Goal: Task Accomplishment & Management: Manage account settings

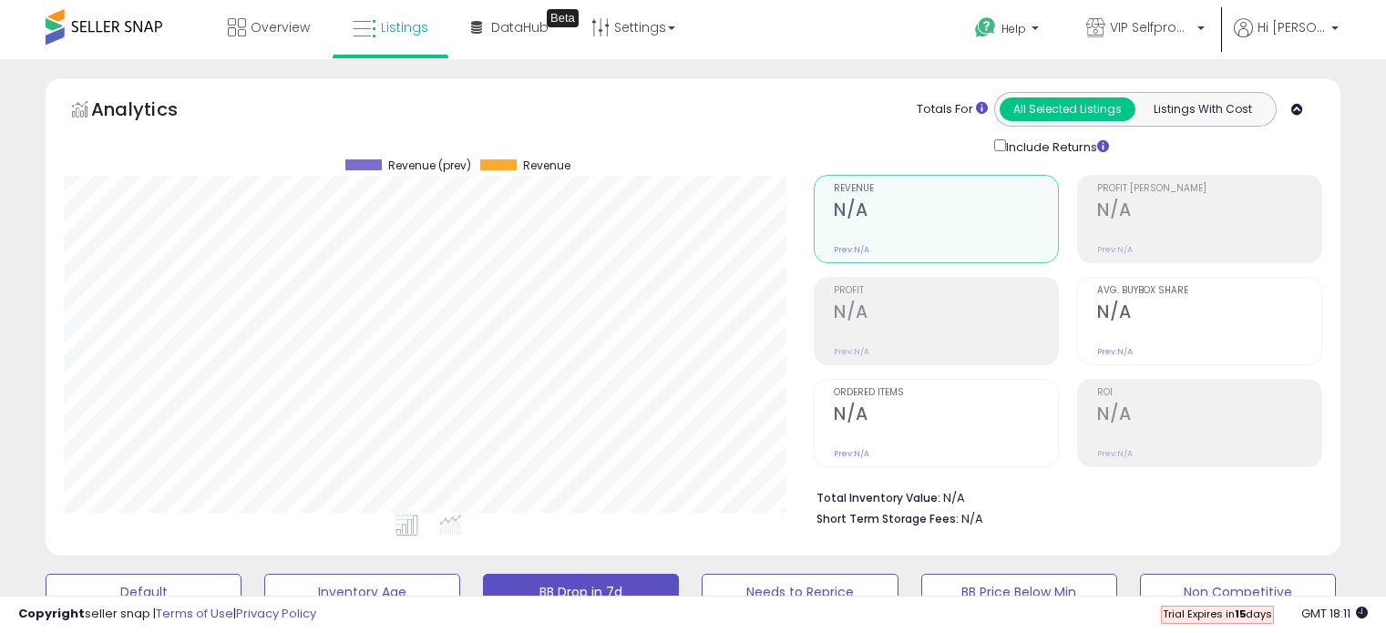
select select "**"
click at [639, 20] on link "Settings" at bounding box center [633, 27] width 111 height 55
click at [632, 97] on link "Store settings" at bounding box center [636, 92] width 82 height 17
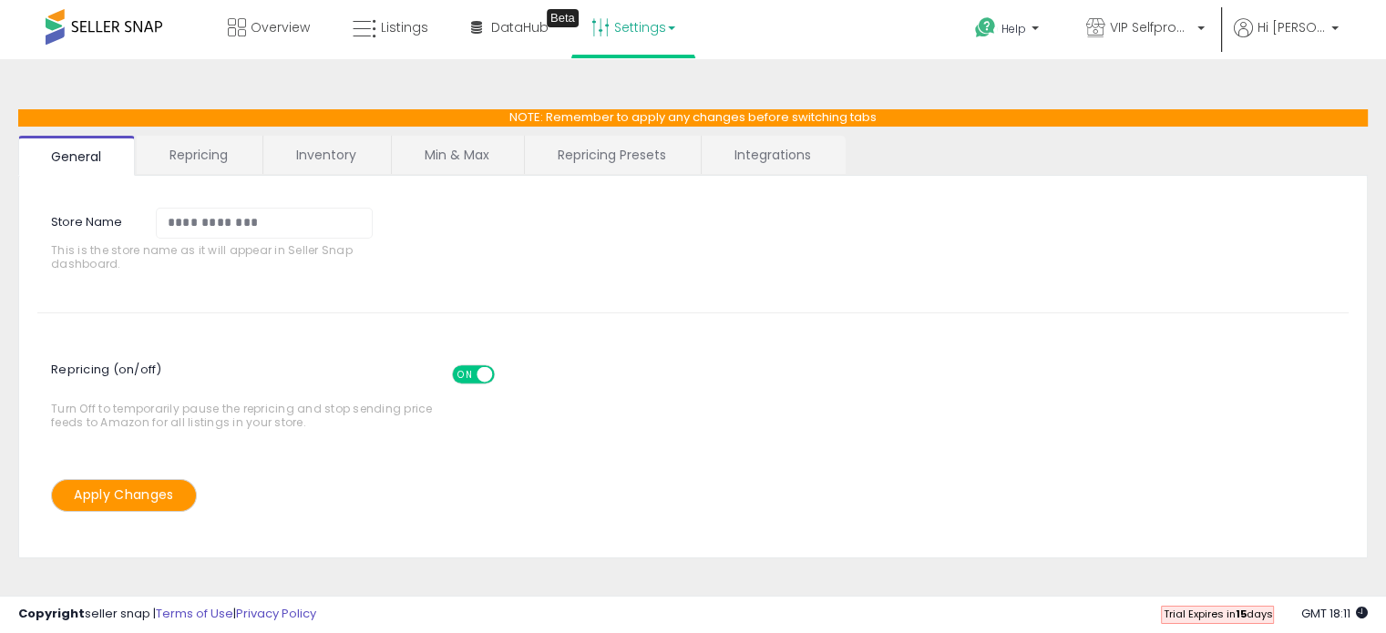
click at [757, 159] on link "Integrations" at bounding box center [773, 155] width 142 height 38
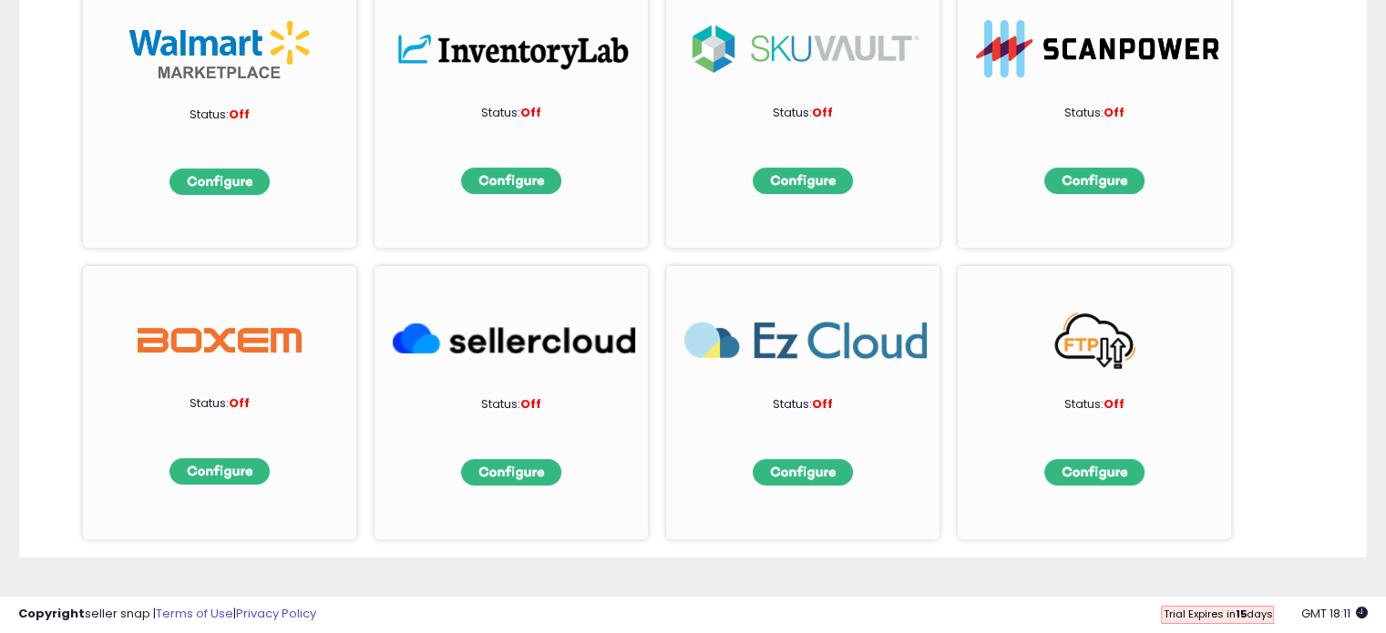
scroll to position [359, 0]
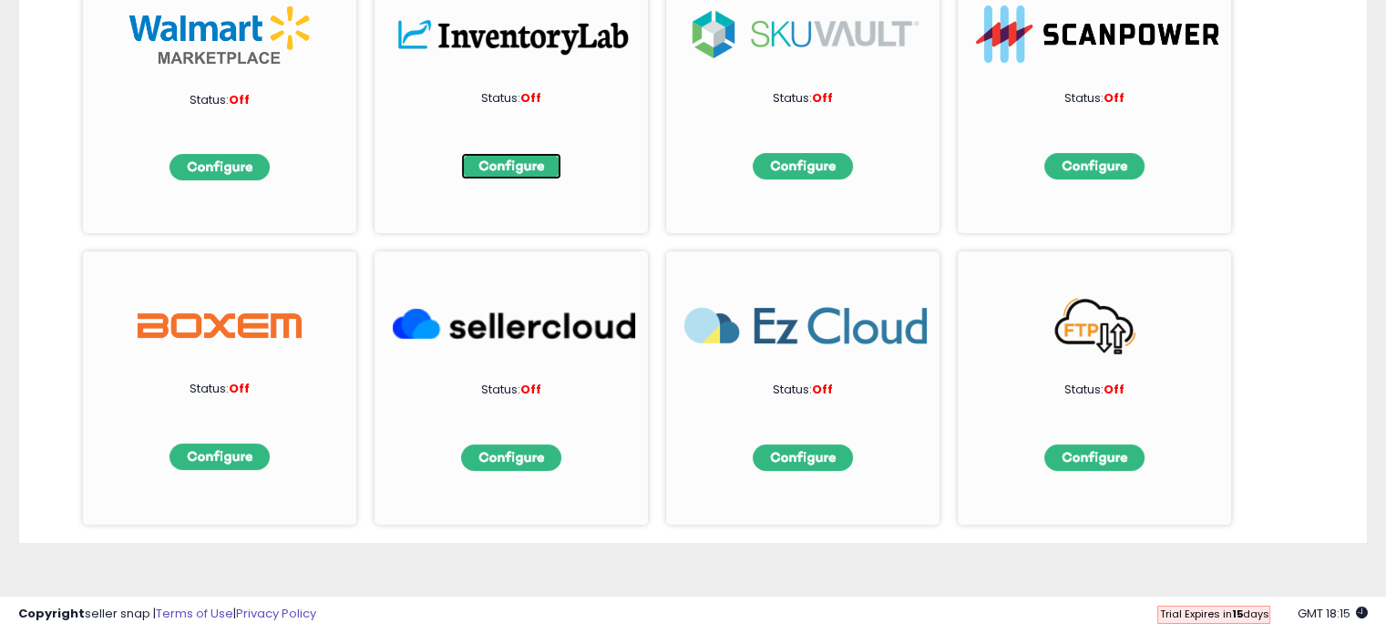
click at [504, 165] on img at bounding box center [511, 166] width 100 height 26
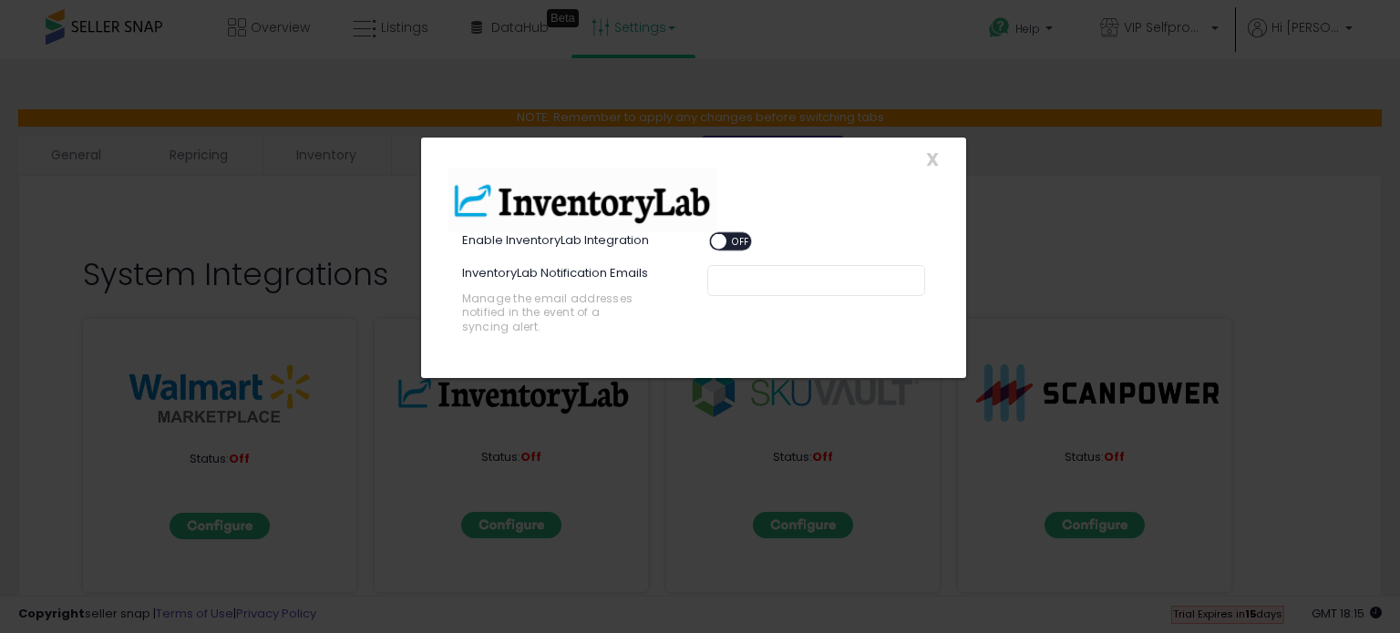
click at [743, 240] on span "OFF" at bounding box center [740, 241] width 29 height 15
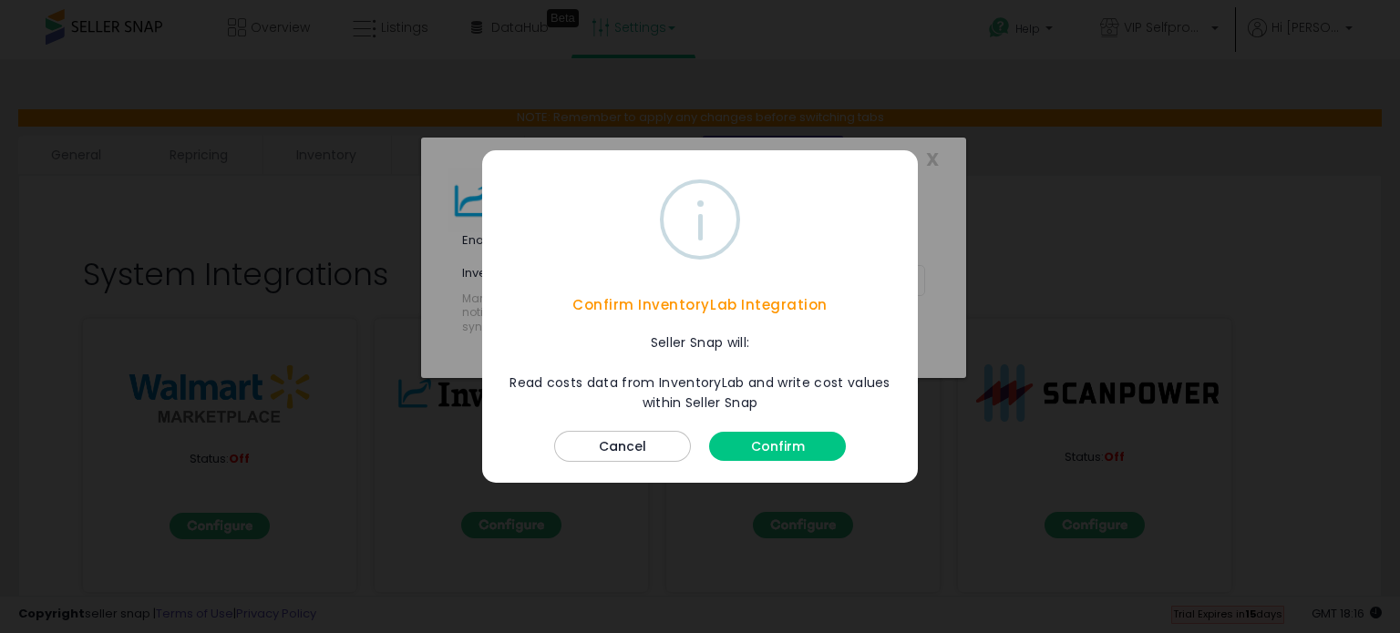
click at [780, 442] on button "Confirm" at bounding box center [777, 446] width 137 height 29
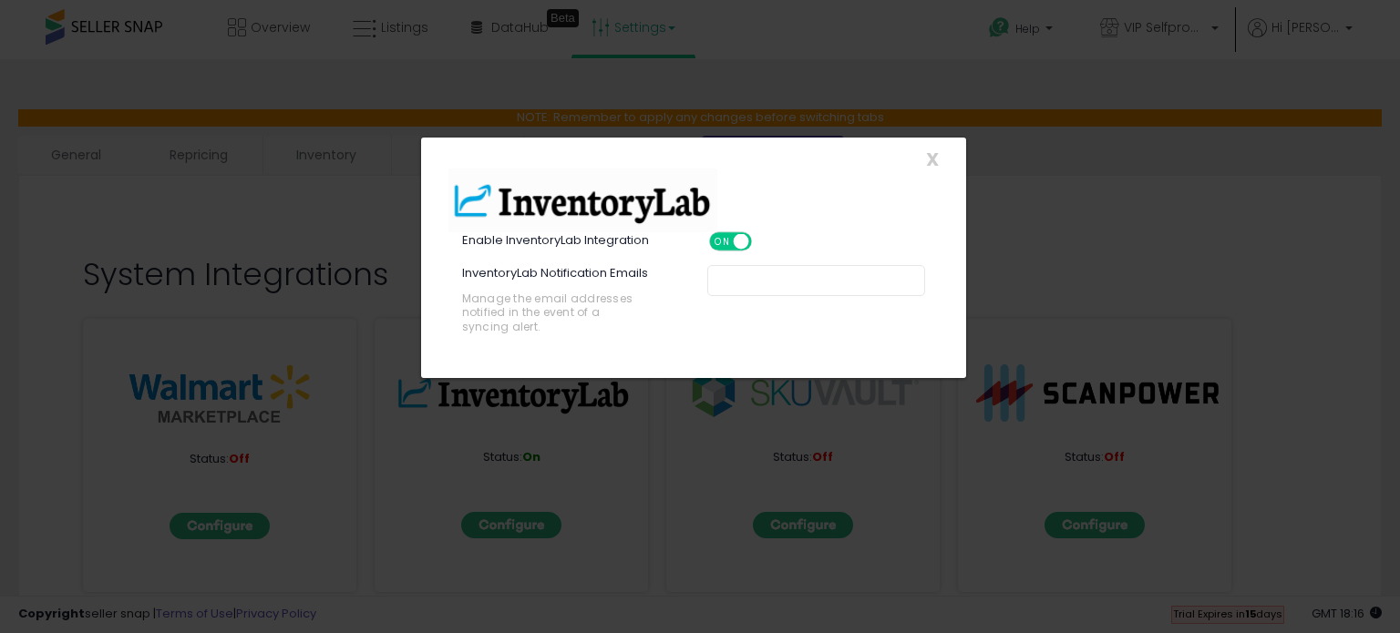
click at [753, 272] on input "text" at bounding box center [855, 281] width 273 height 18
type input "**********"
click at [859, 324] on div "**********" at bounding box center [694, 311] width 518 height 92
click at [929, 155] on span "X" at bounding box center [932, 160] width 13 height 26
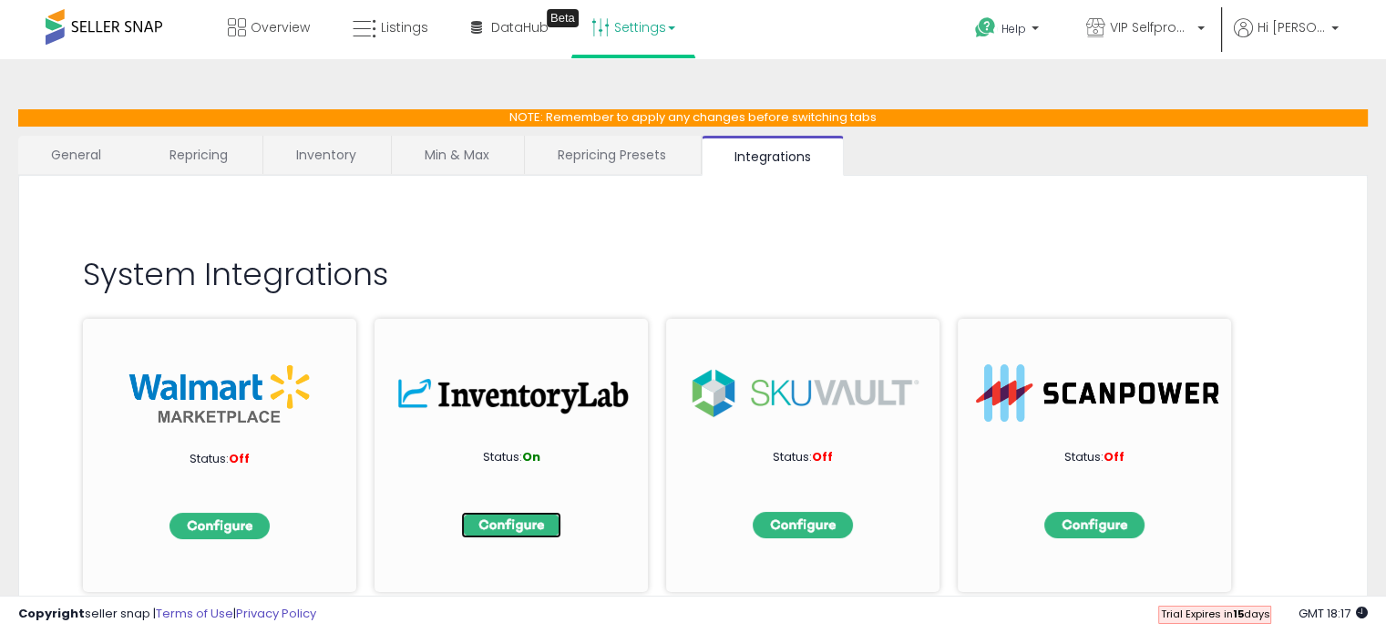
click at [503, 520] on img at bounding box center [511, 525] width 100 height 26
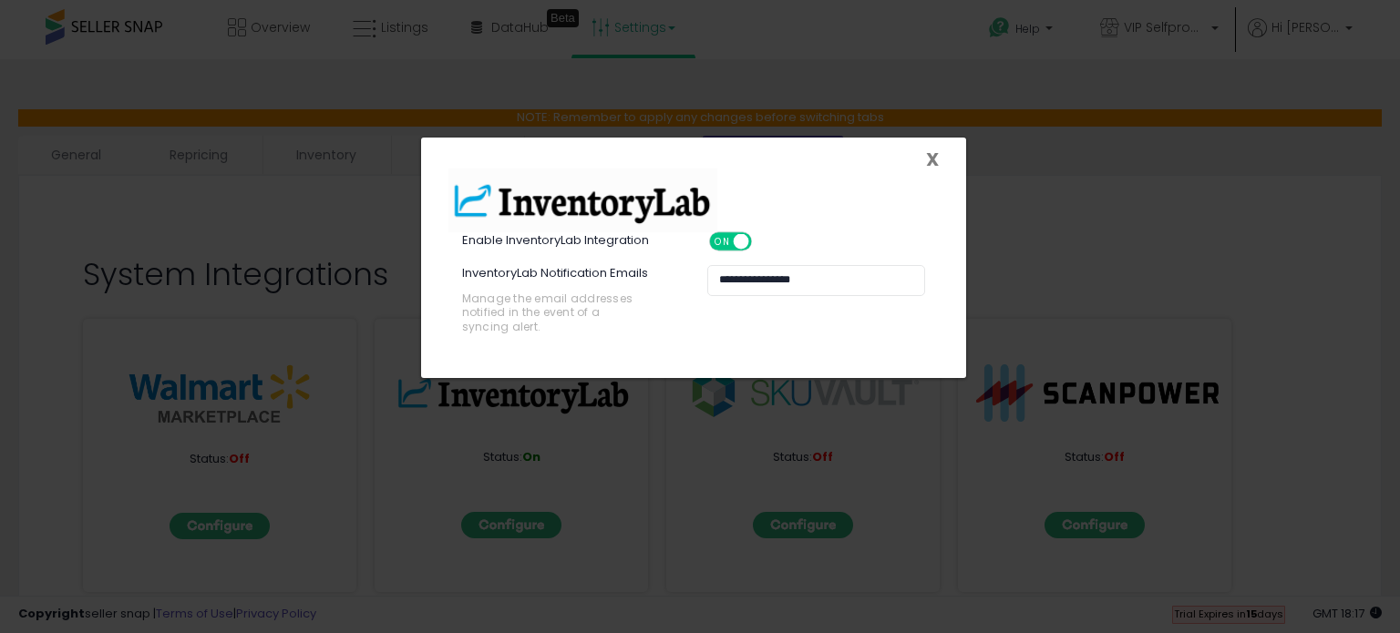
click at [932, 156] on span "X" at bounding box center [932, 160] width 13 height 26
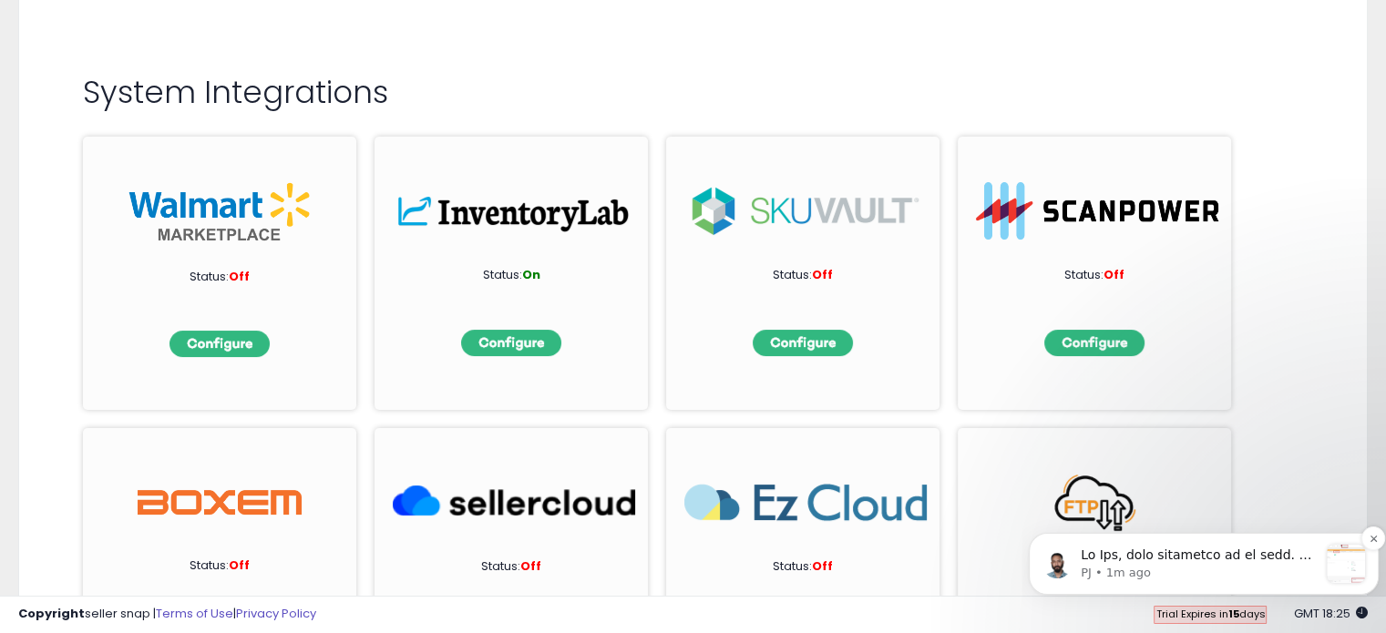
click at [1159, 559] on p "message notification from PJ, 1m ago. Hi Jim, just following up on this. As we …" at bounding box center [1199, 556] width 237 height 18
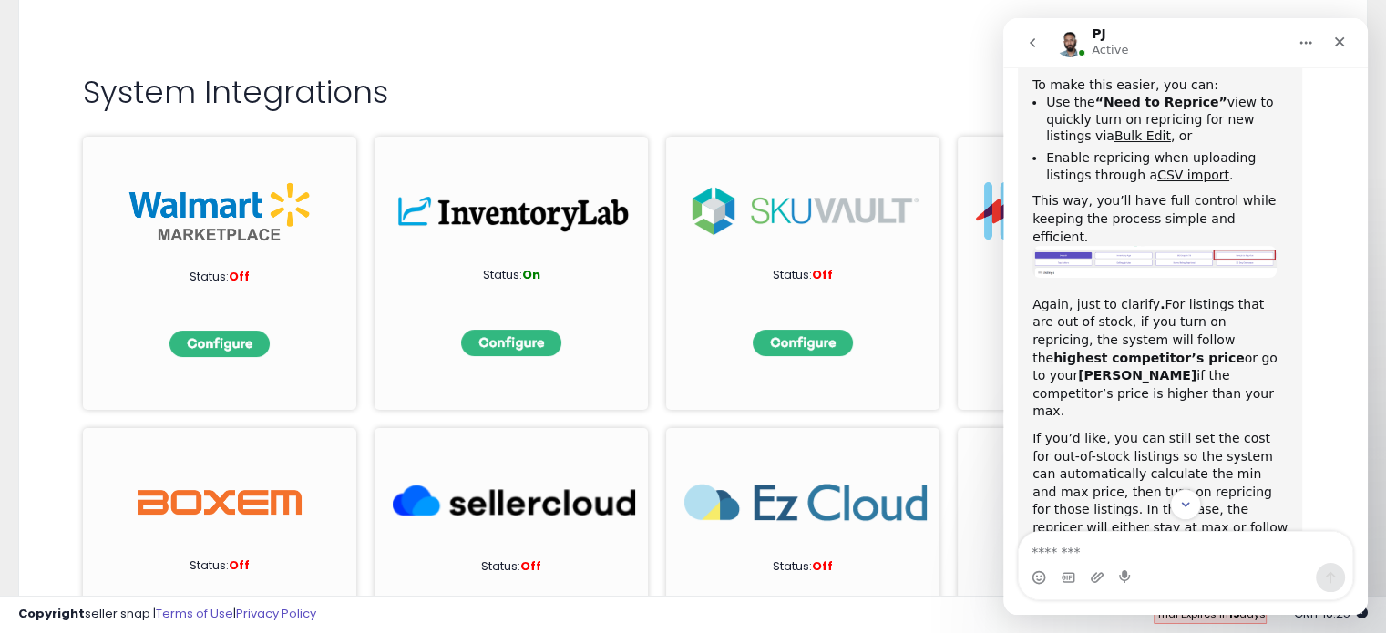
scroll to position [1075, 0]
click at [1230, 557] on textarea "Message…" at bounding box center [1186, 547] width 334 height 31
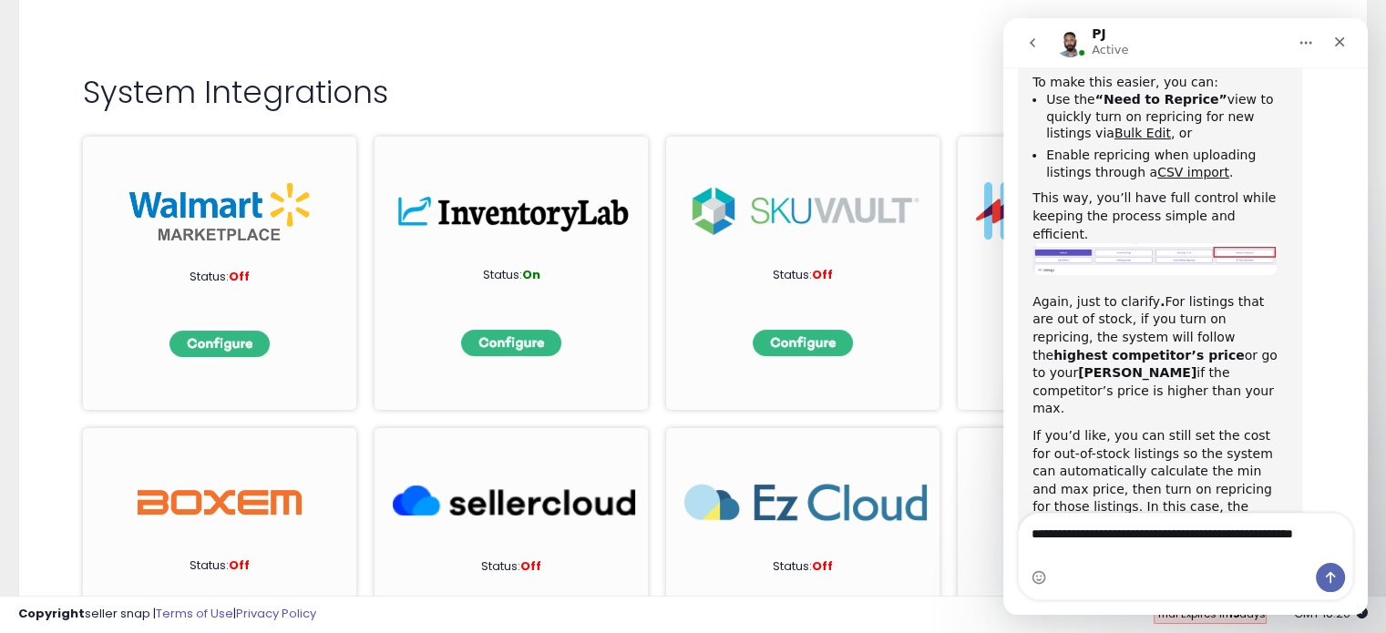
scroll to position [1094, 0]
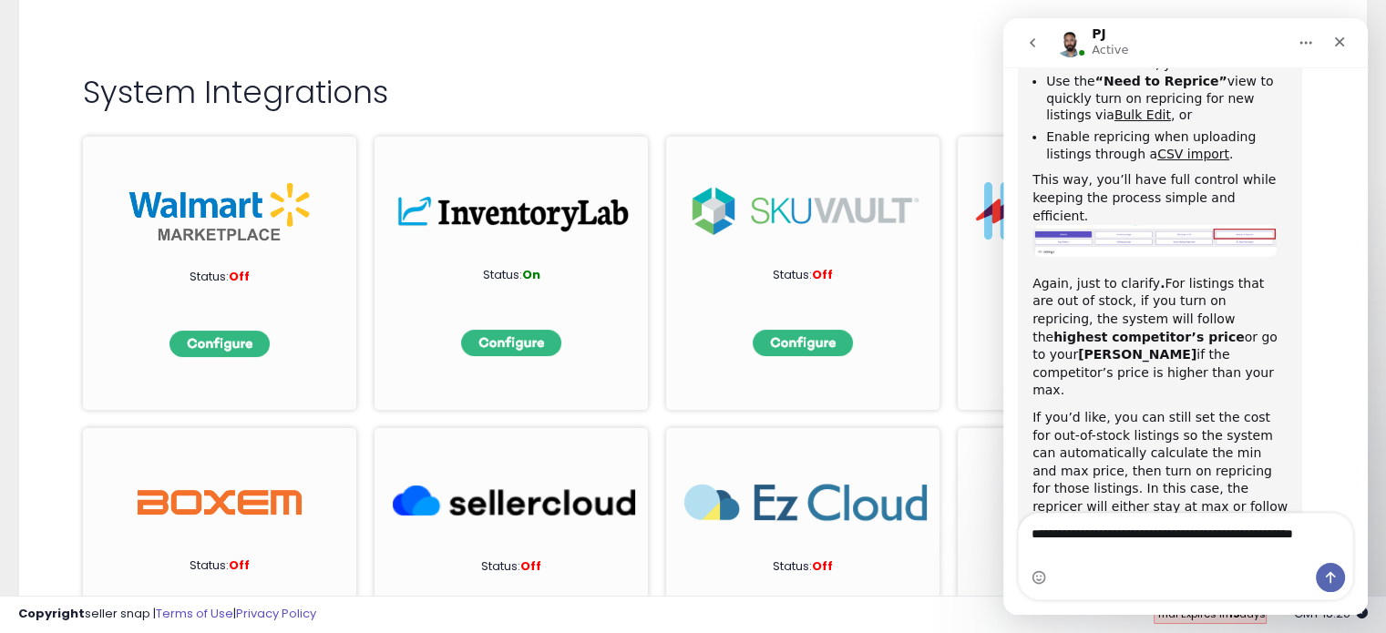
type textarea "**********"
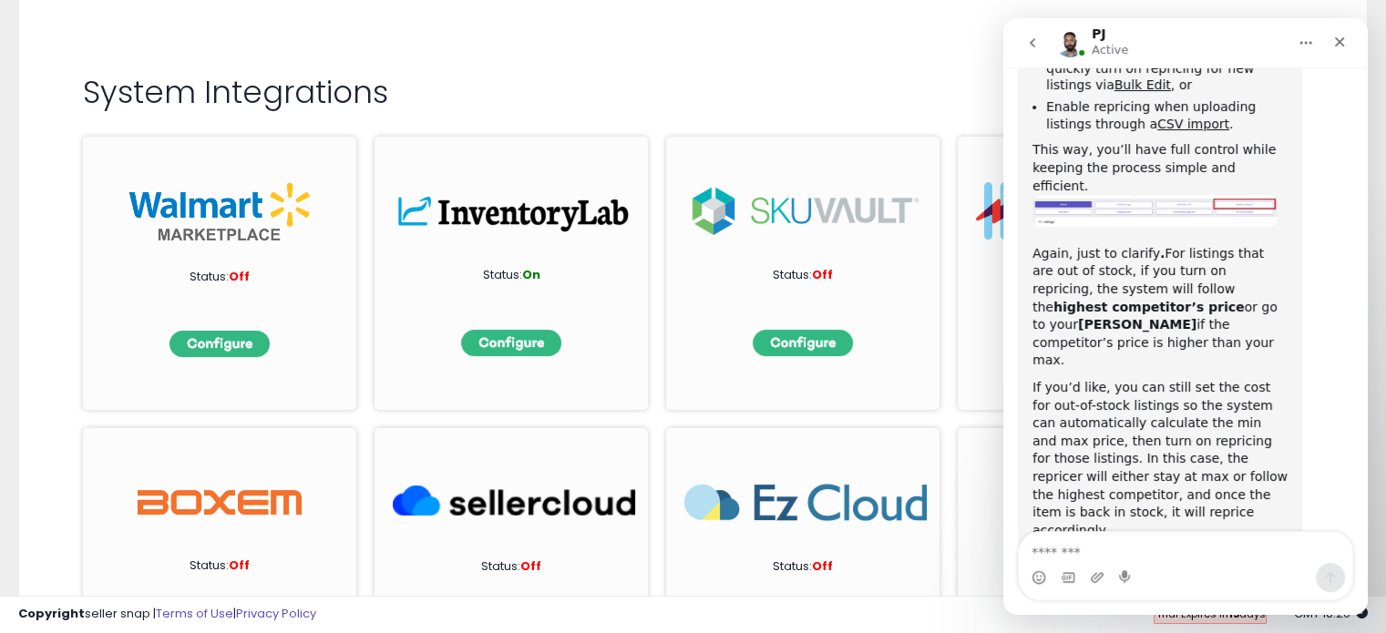
scroll to position [1118, 0]
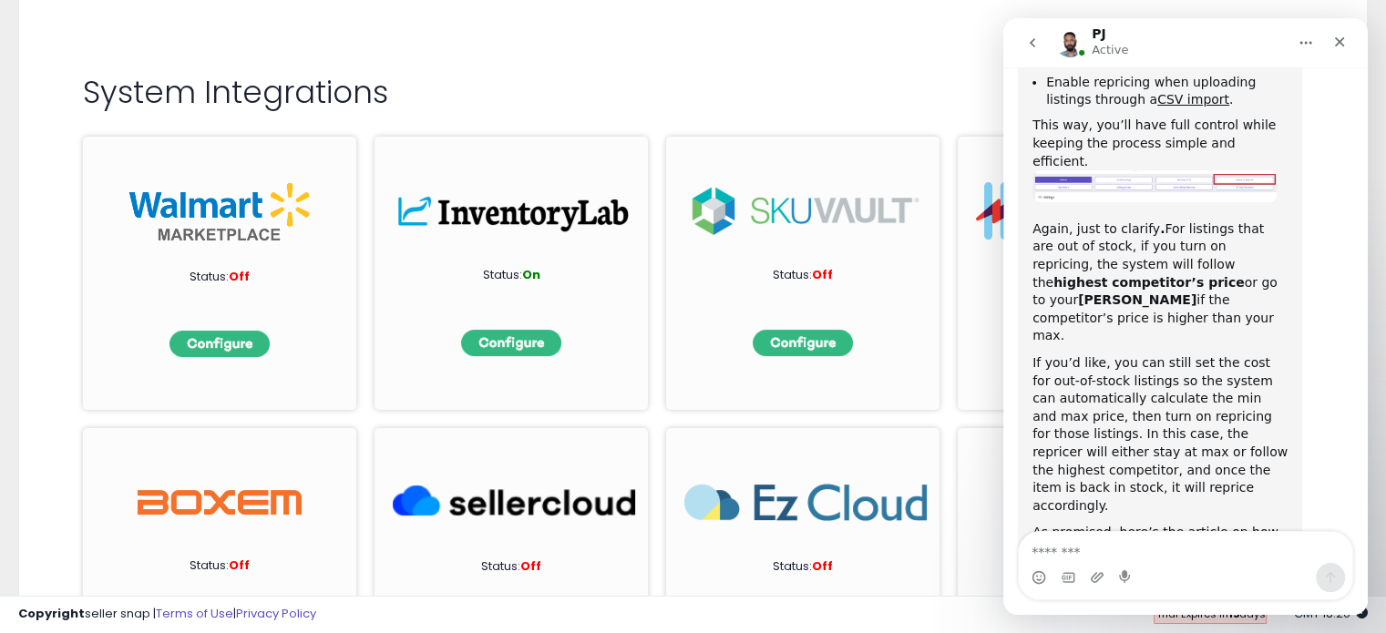
click at [1089, 555] on textarea "Message…" at bounding box center [1186, 547] width 334 height 31
type textarea "**********"
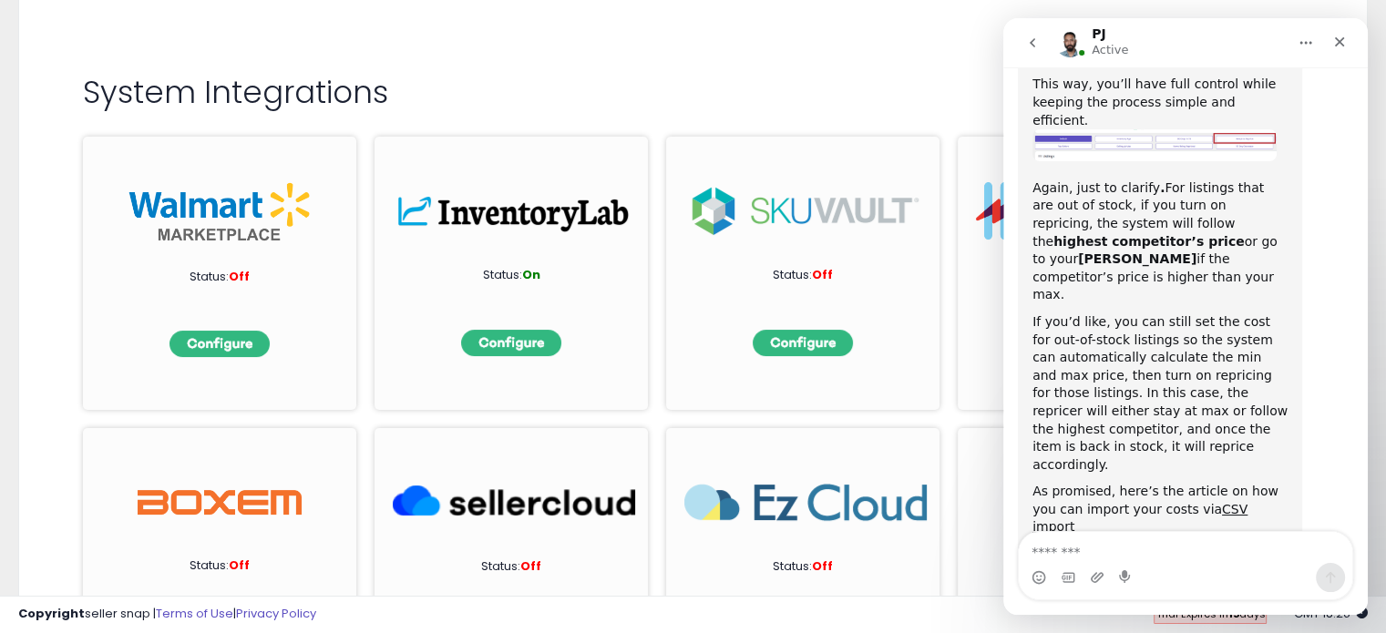
click at [1157, 552] on textarea "Message…" at bounding box center [1186, 547] width 334 height 31
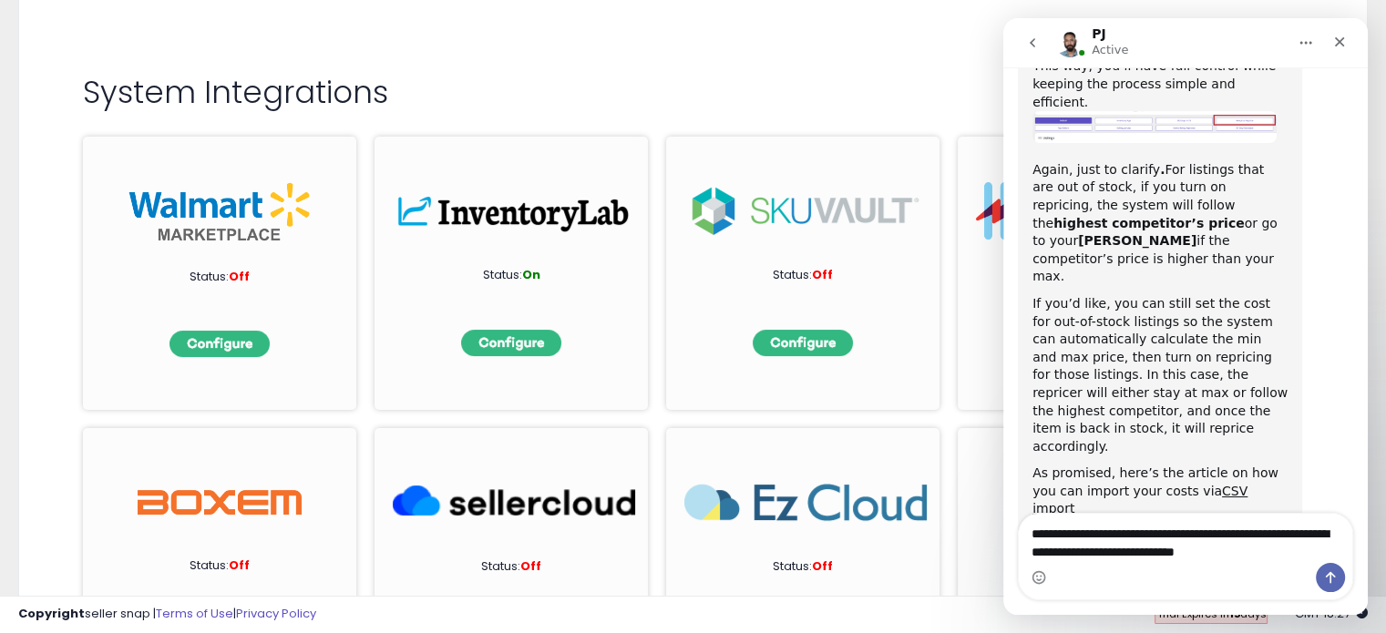
type textarea "**********"
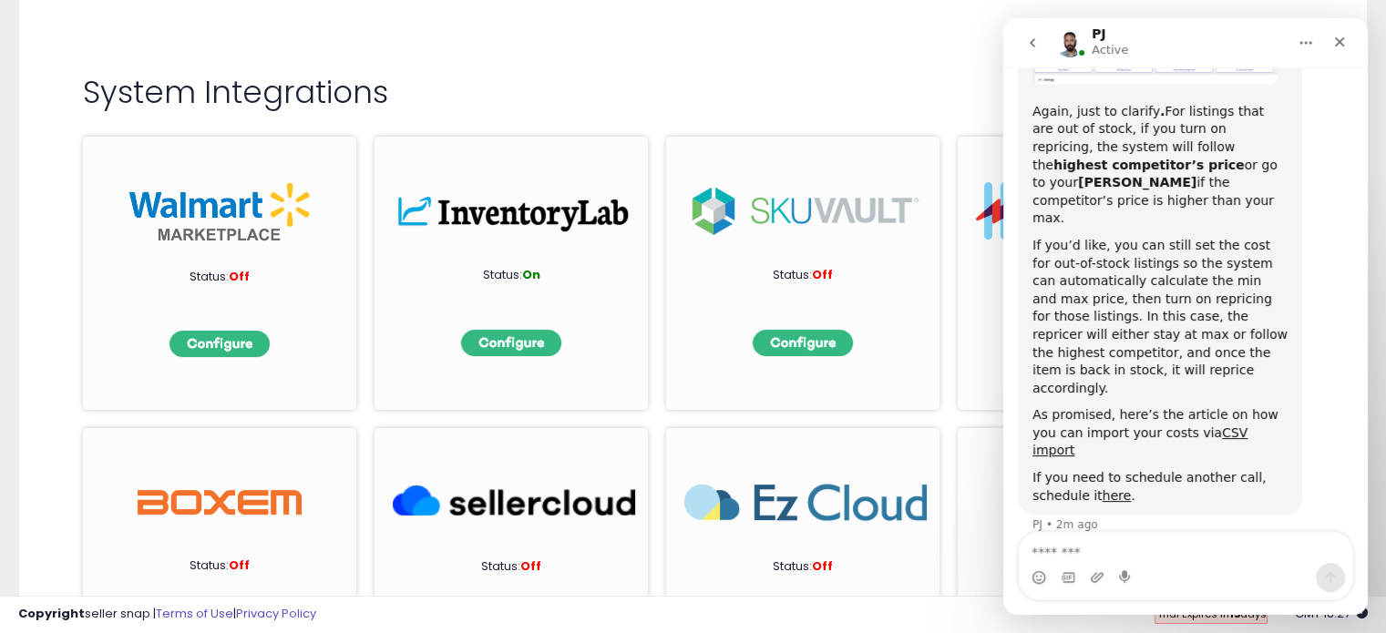
scroll to position [1237, 0]
click at [852, 26] on div "System Integrations Status: Off Status: On Status: Off Status: Off Status: Off …" at bounding box center [692, 88] width 1311 height 152
click at [802, 60] on div "System Integrations Status: Off Status: On Status: Off Status: Off Status: Off …" at bounding box center [692, 88] width 1311 height 152
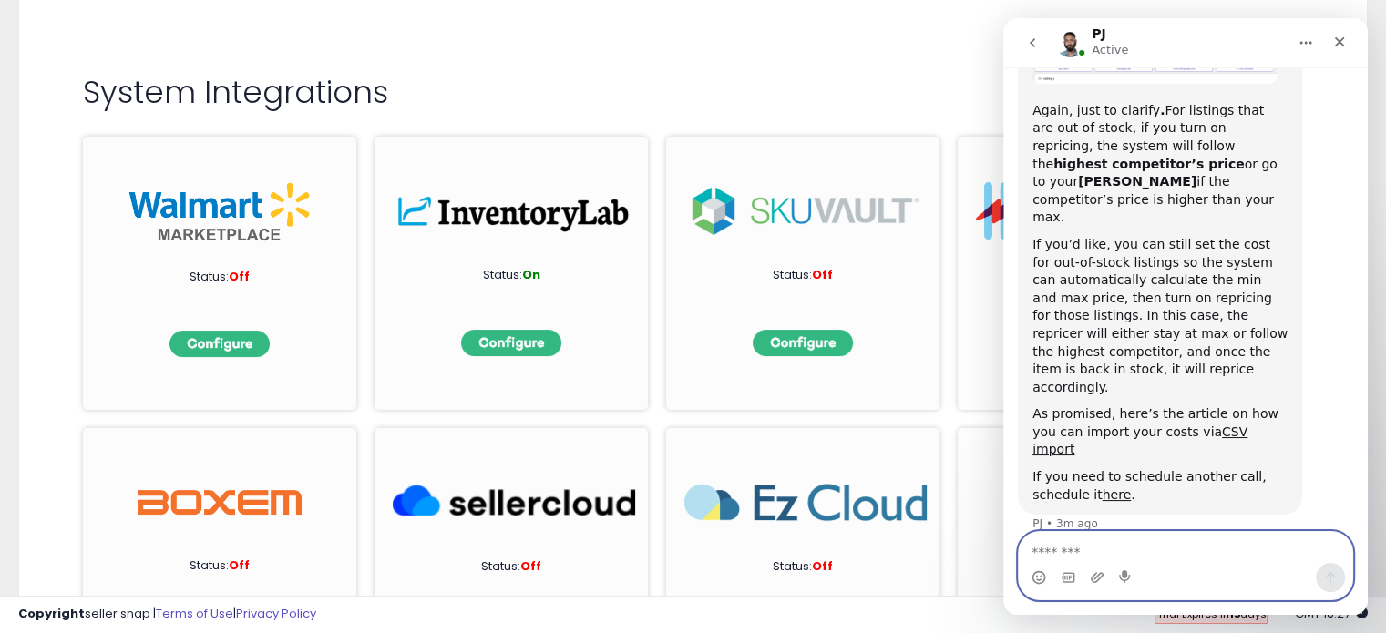
click at [1120, 548] on textarea "Message…" at bounding box center [1186, 547] width 334 height 31
type textarea "*"
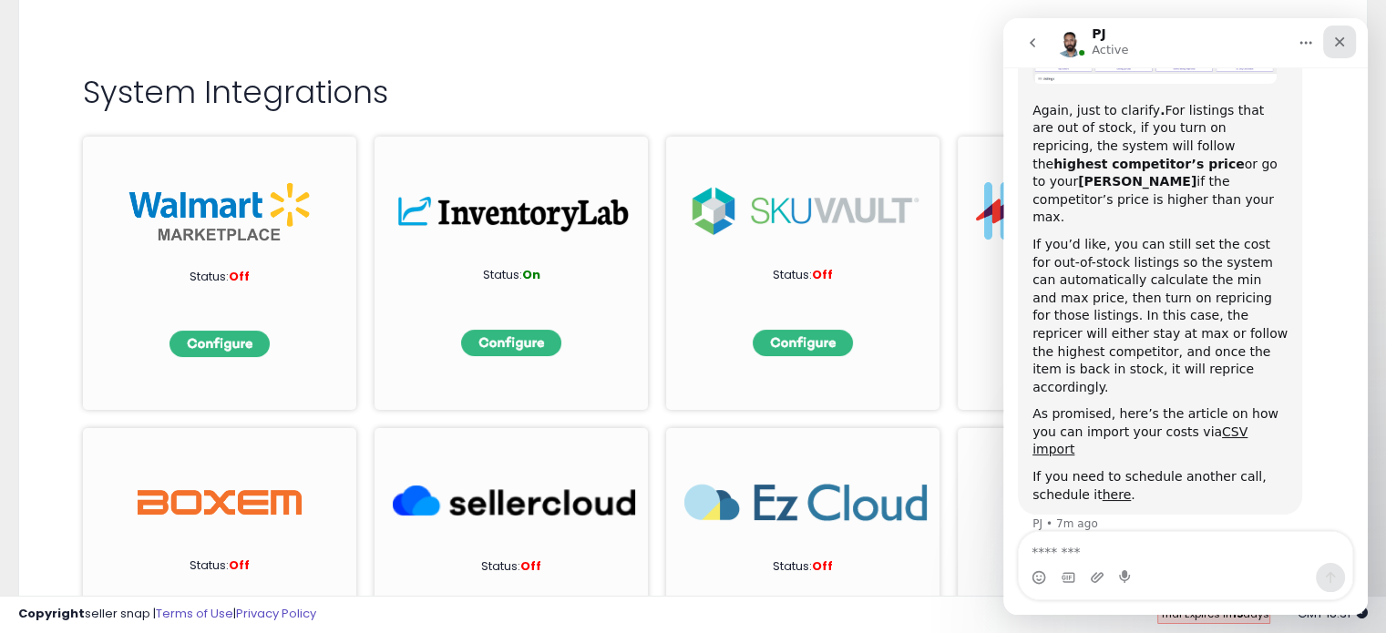
click at [1334, 39] on icon "Close" at bounding box center [1339, 42] width 15 height 15
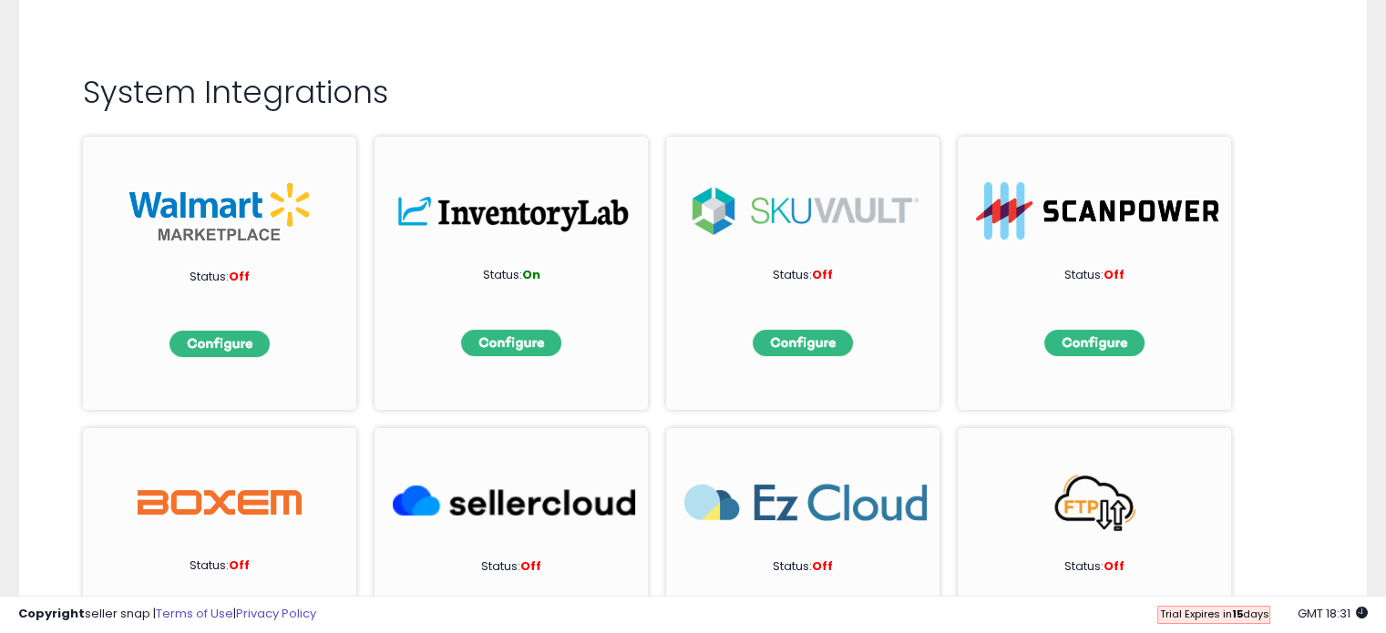
scroll to position [1236, 0]
click at [732, 85] on h2 "System Integrations" at bounding box center [693, 93] width 1220 height 34
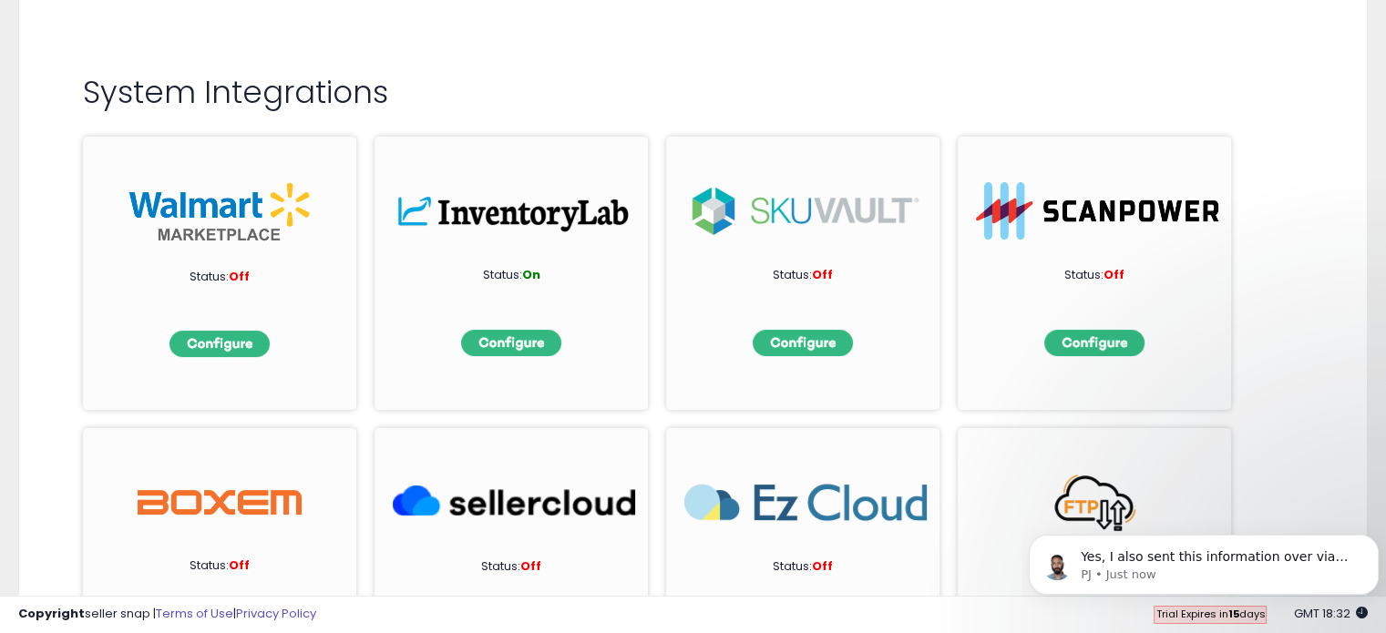
scroll to position [1496, 0]
click at [717, 50] on div "System Integrations Status: Off Status: On Status: Off Status: Off Status: Off …" at bounding box center [692, 88] width 1311 height 152
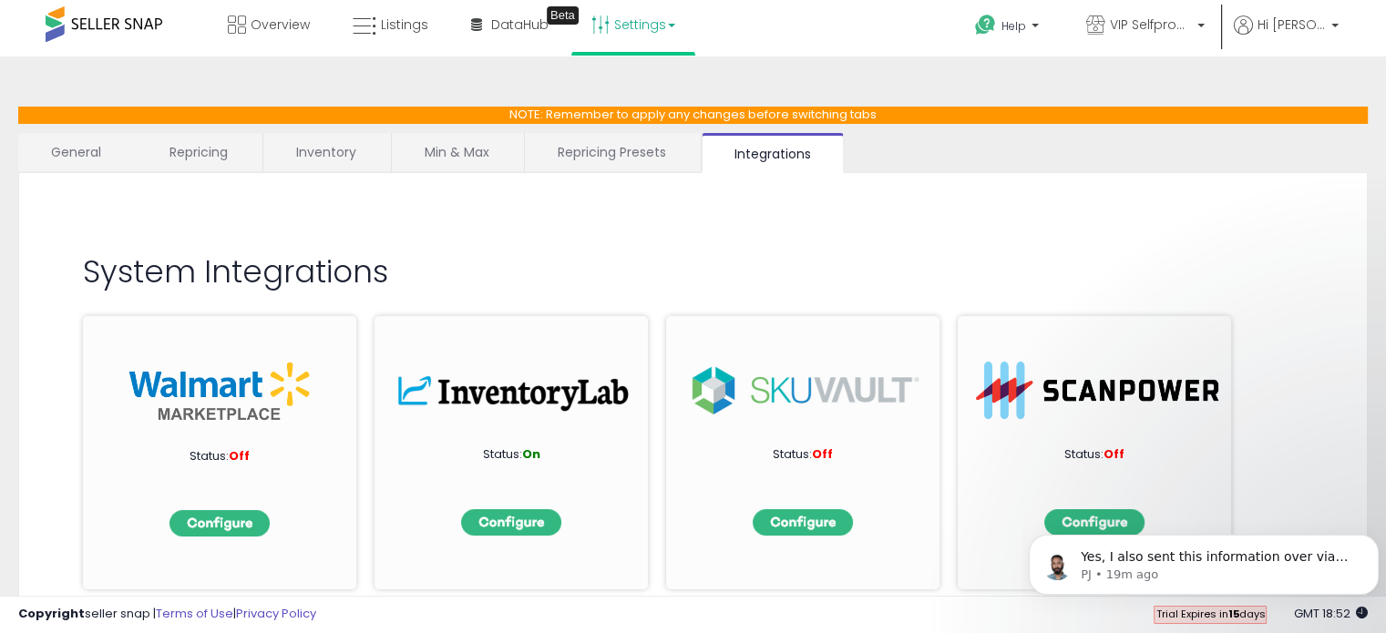
scroll to position [0, 0]
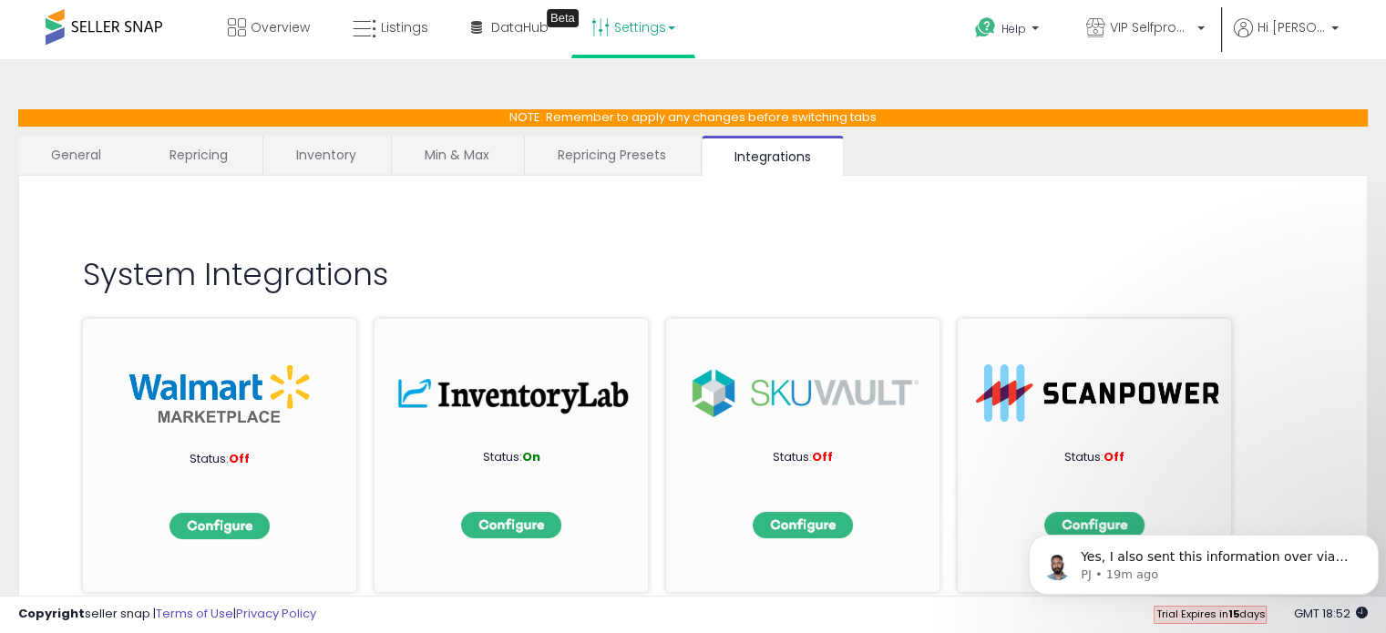
click at [62, 156] on link "General" at bounding box center [76, 155] width 117 height 38
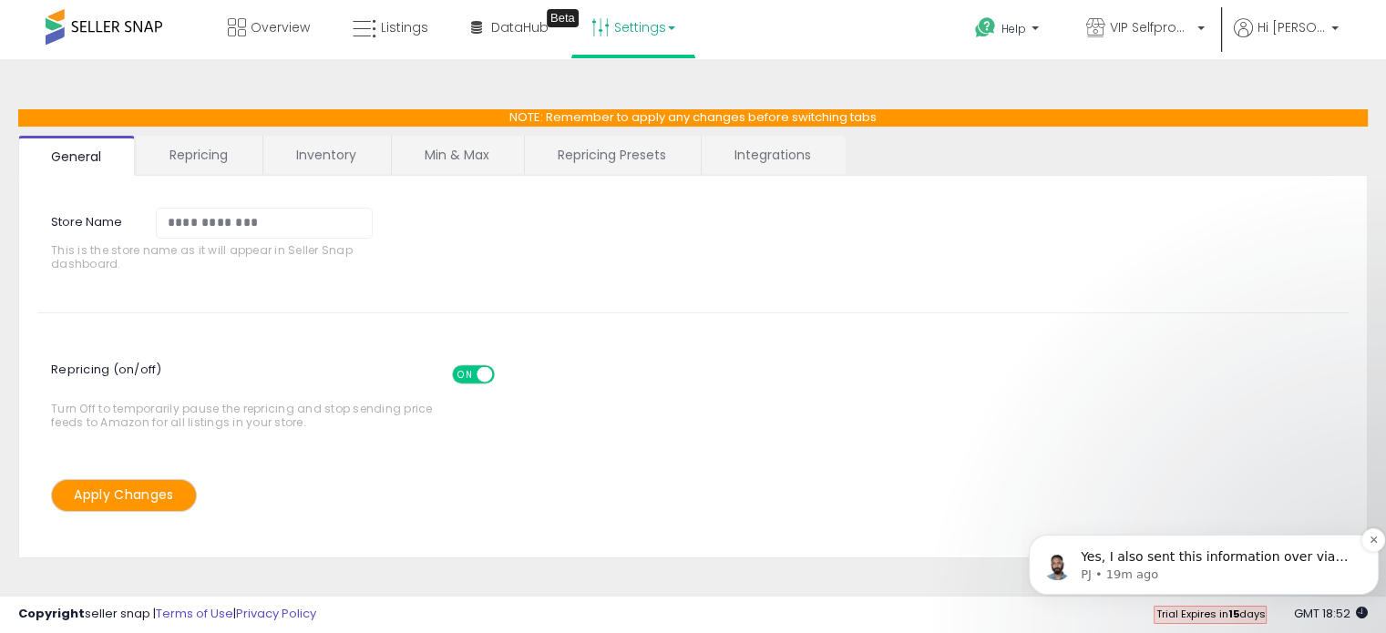
click at [1157, 563] on p "Yes, I also sent this information over via email, so you’ll have it handy in yo…" at bounding box center [1218, 558] width 275 height 18
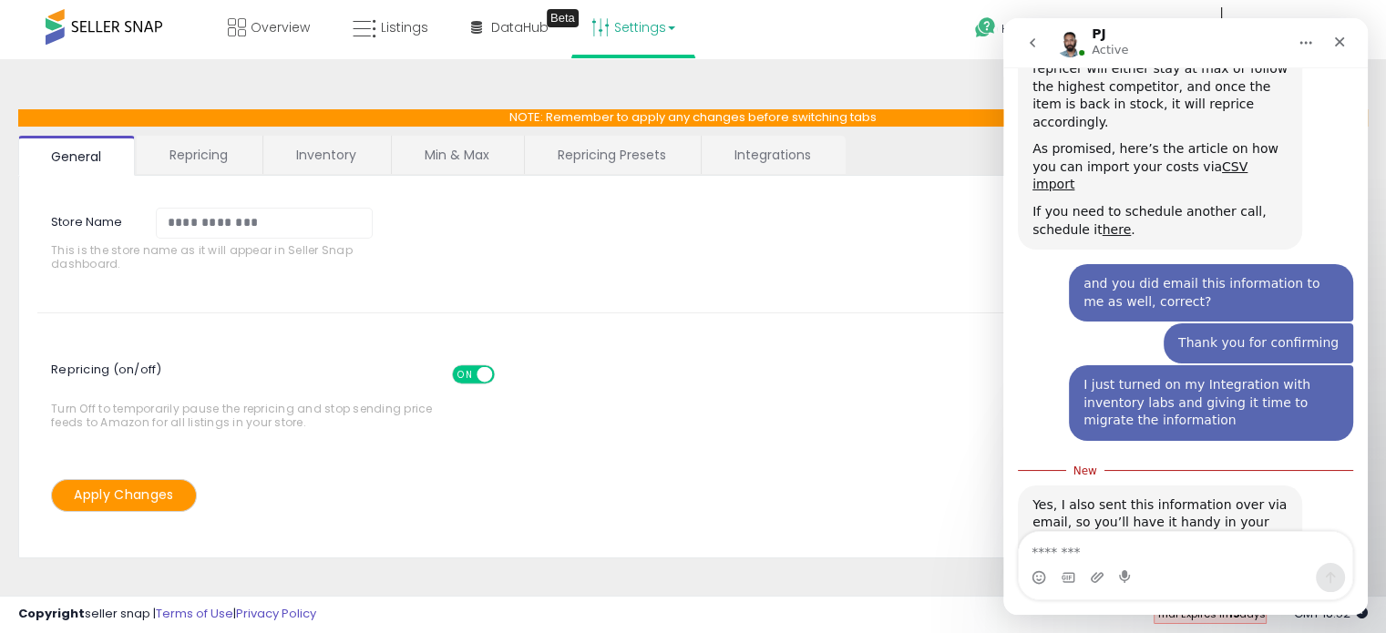
scroll to position [1527, 0]
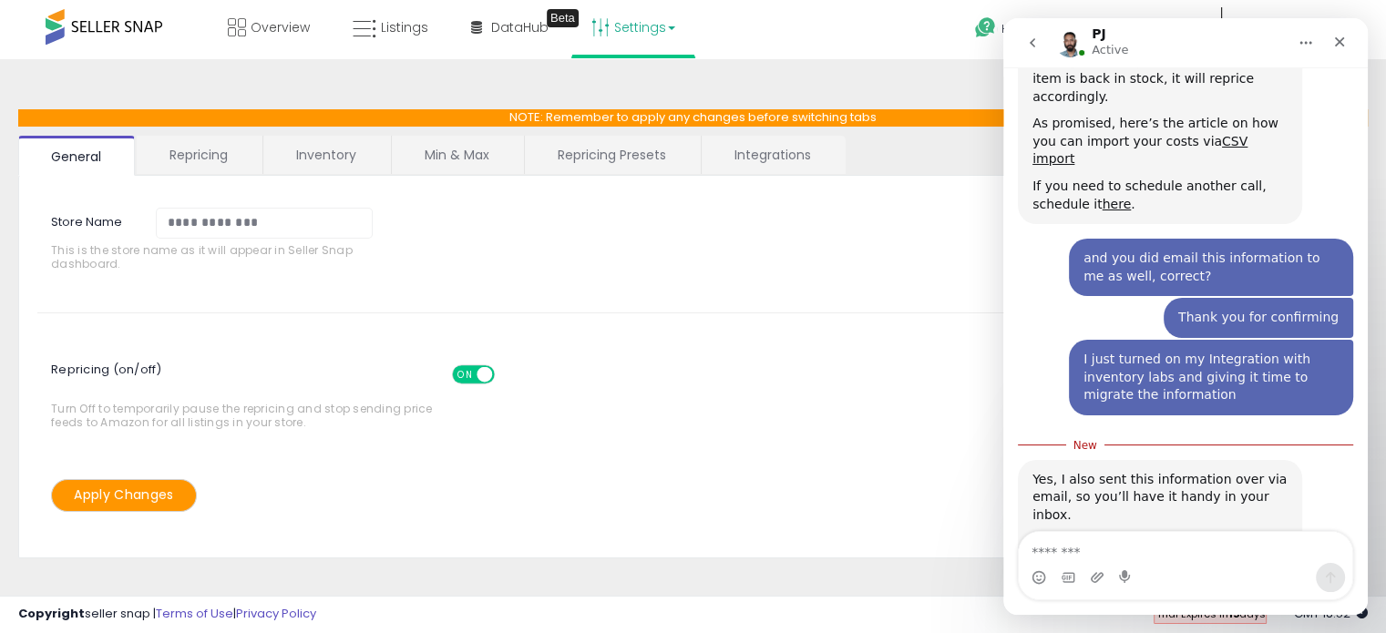
click at [1171, 546] on textarea "Message…" at bounding box center [1186, 547] width 334 height 31
type textarea "**********"
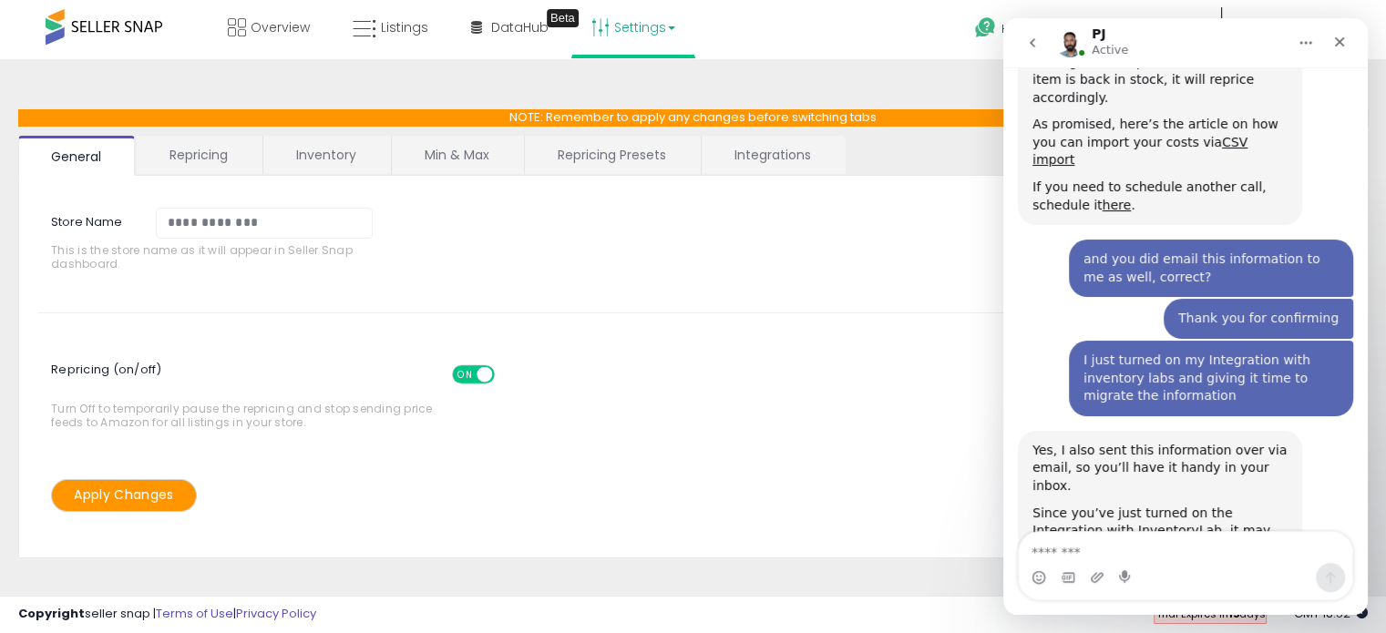
scroll to position [1551, 0]
